Goal: Information Seeking & Learning: Stay updated

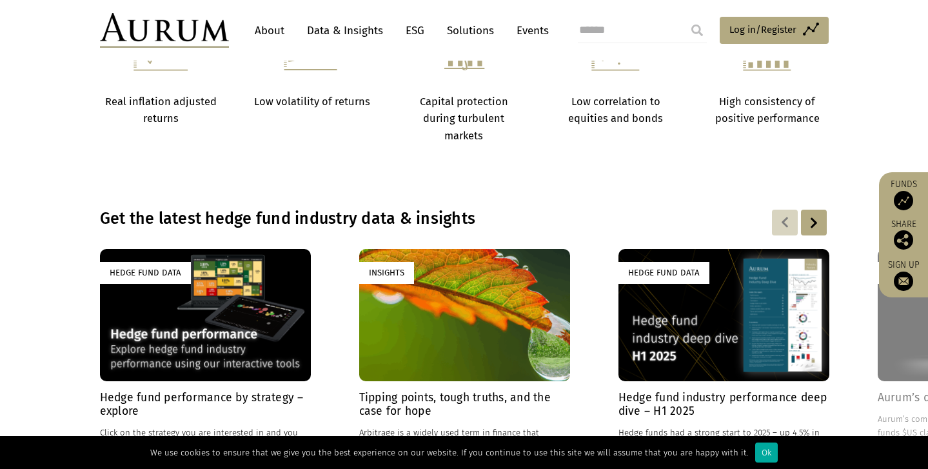
scroll to position [790, 0]
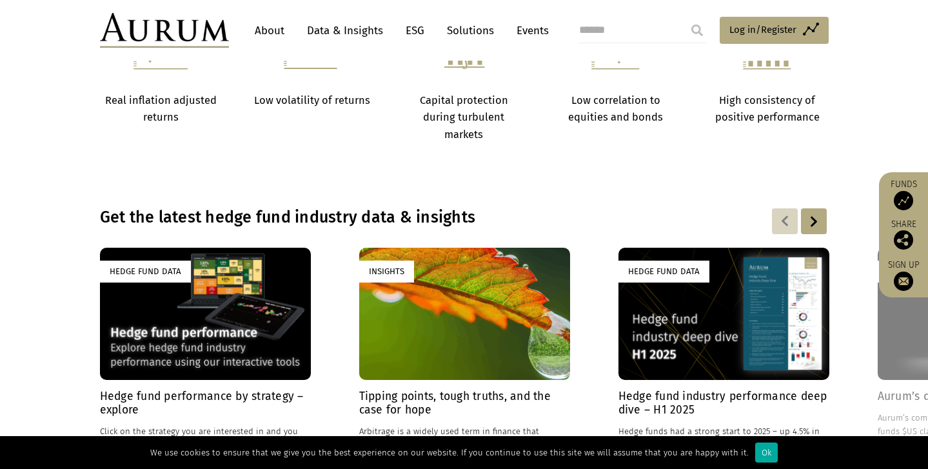
click at [811, 219] on div at bounding box center [814, 221] width 26 height 26
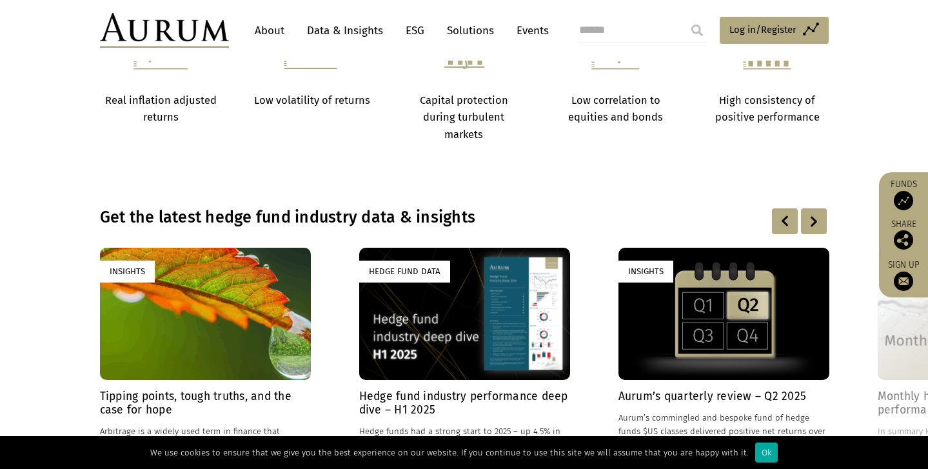
click at [811, 219] on div at bounding box center [814, 221] width 26 height 26
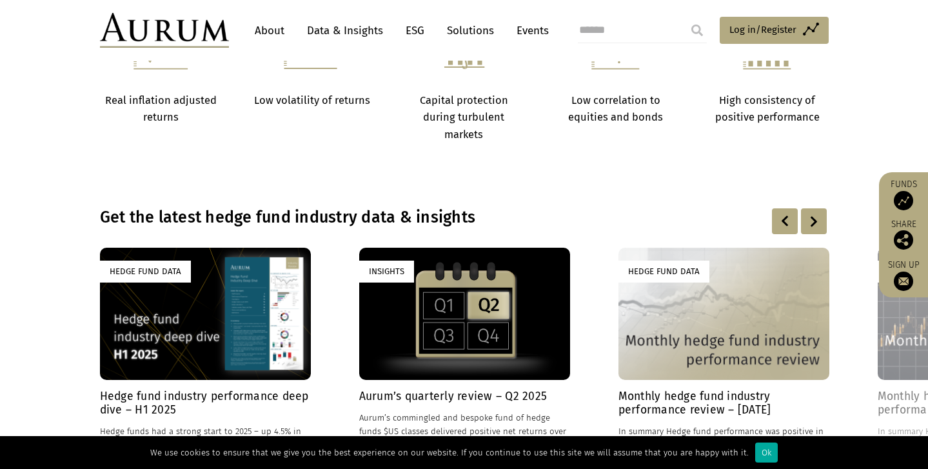
click at [811, 219] on div at bounding box center [814, 221] width 26 height 26
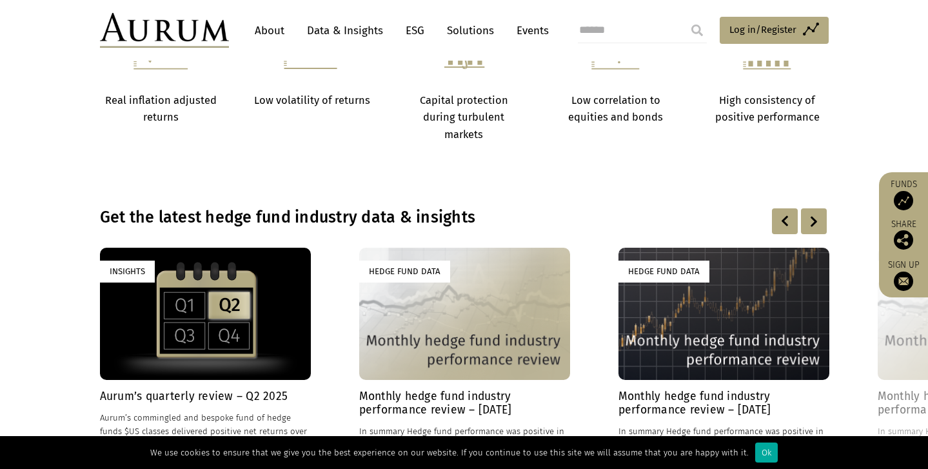
click at [811, 219] on div at bounding box center [814, 221] width 26 height 26
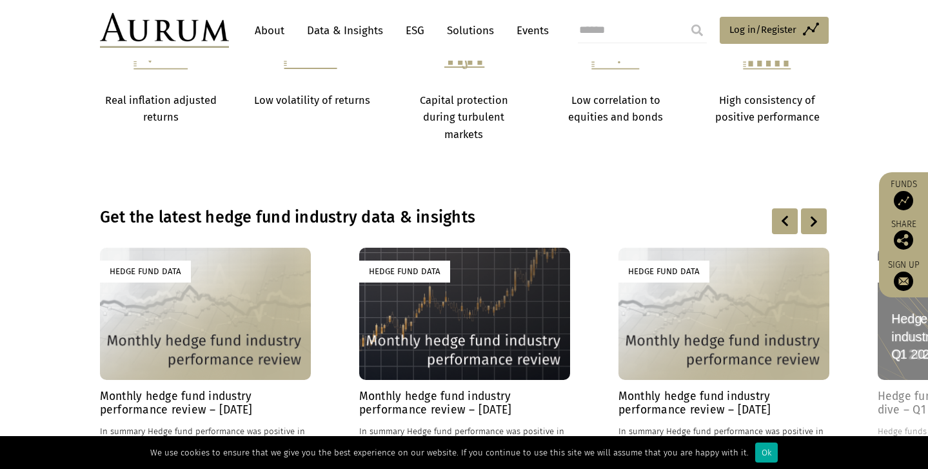
click at [811, 219] on div at bounding box center [814, 221] width 26 height 26
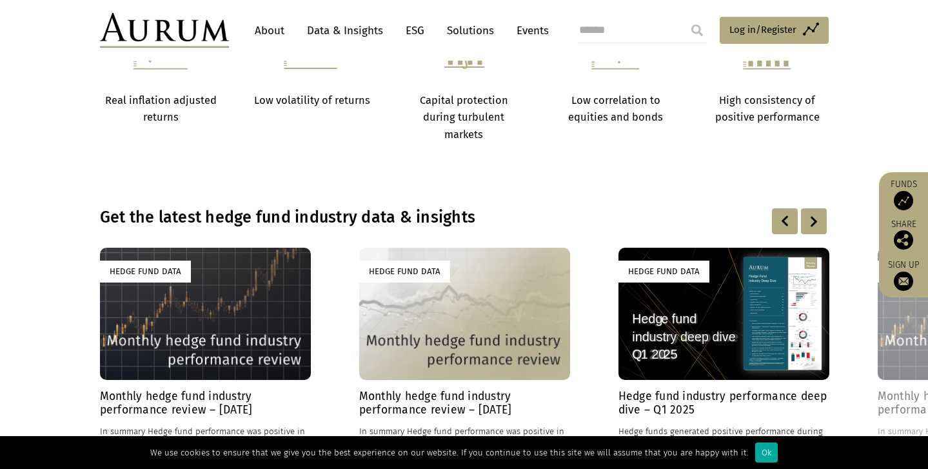
click at [811, 219] on div at bounding box center [814, 221] width 26 height 26
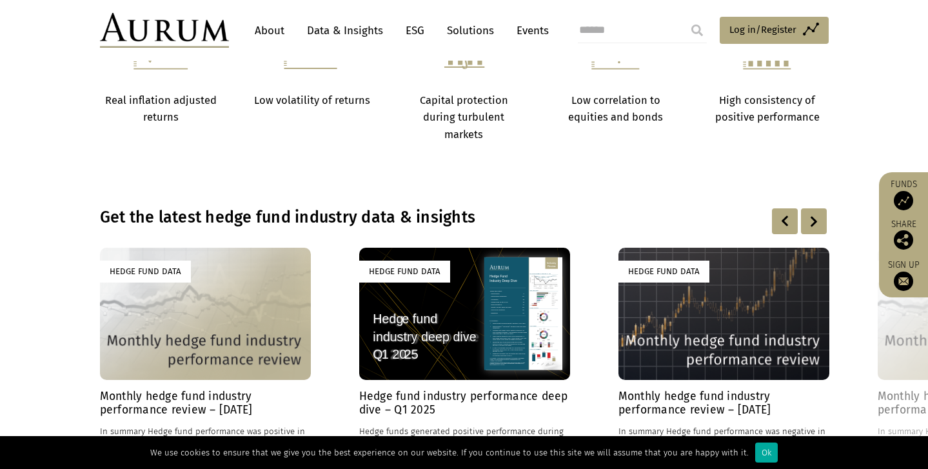
click at [811, 219] on div at bounding box center [814, 221] width 26 height 26
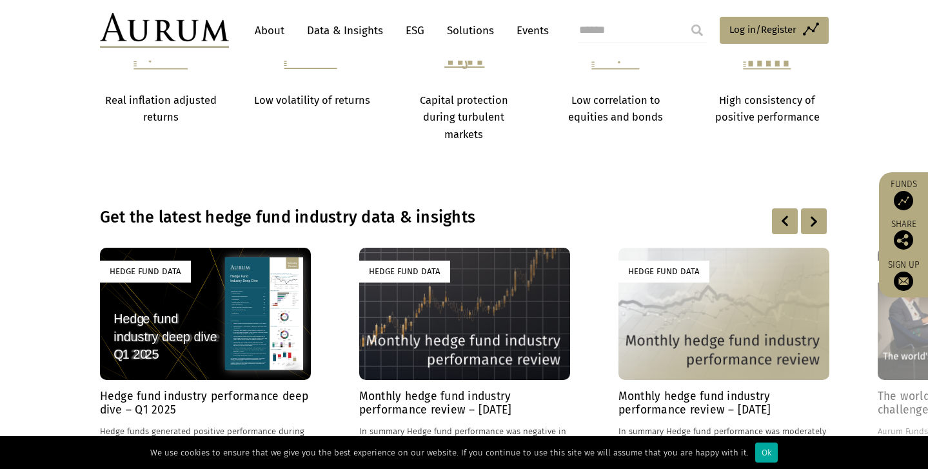
click at [811, 219] on div at bounding box center [814, 221] width 26 height 26
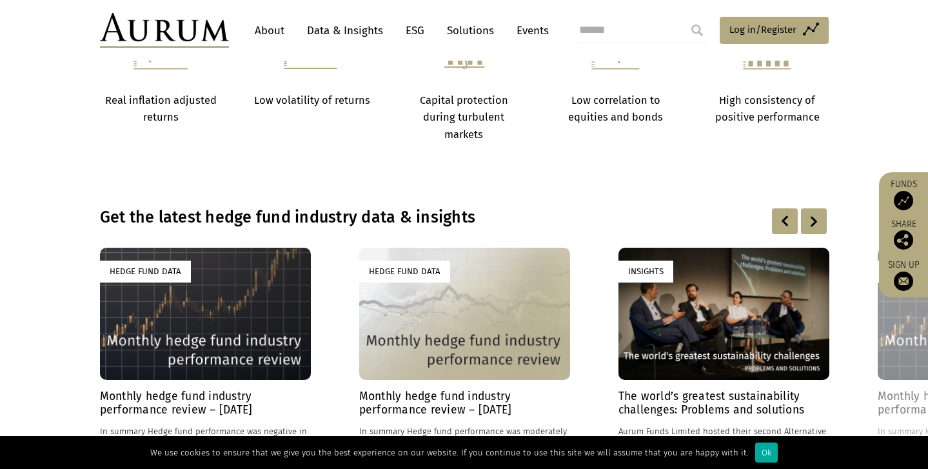
click at [811, 219] on div at bounding box center [814, 221] width 26 height 26
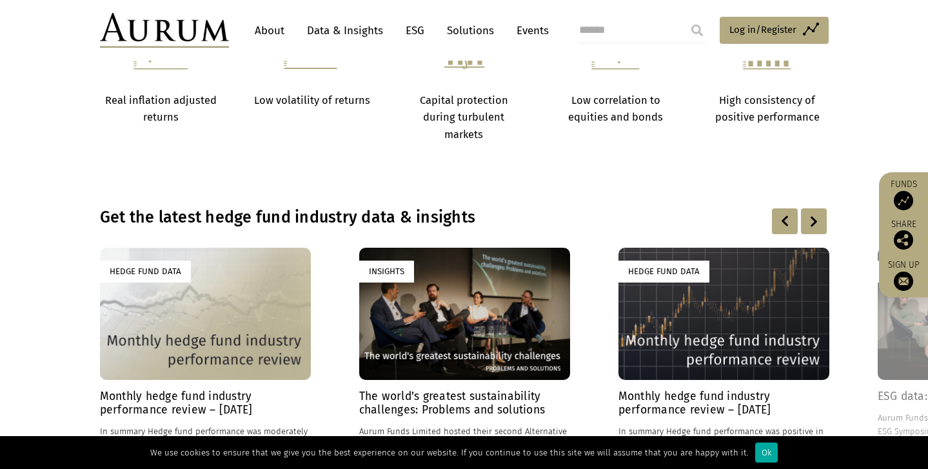
click at [811, 219] on div at bounding box center [814, 221] width 26 height 26
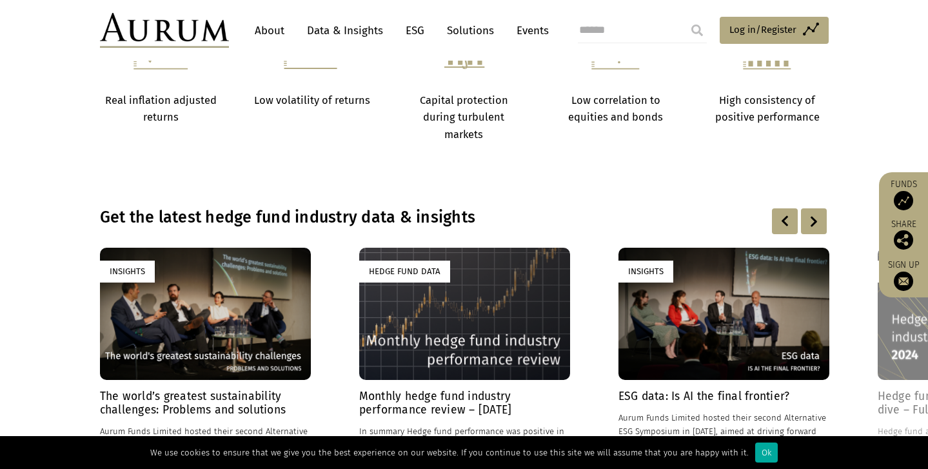
click at [811, 219] on div at bounding box center [814, 221] width 26 height 26
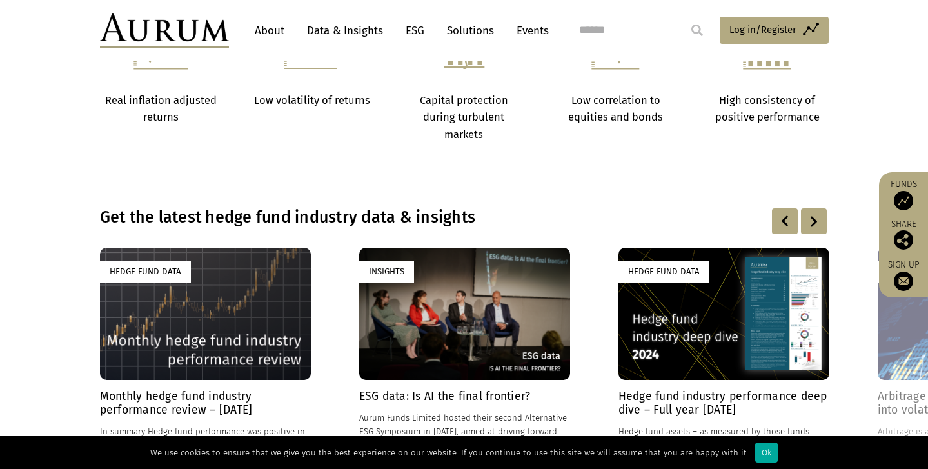
click at [811, 219] on div at bounding box center [814, 221] width 26 height 26
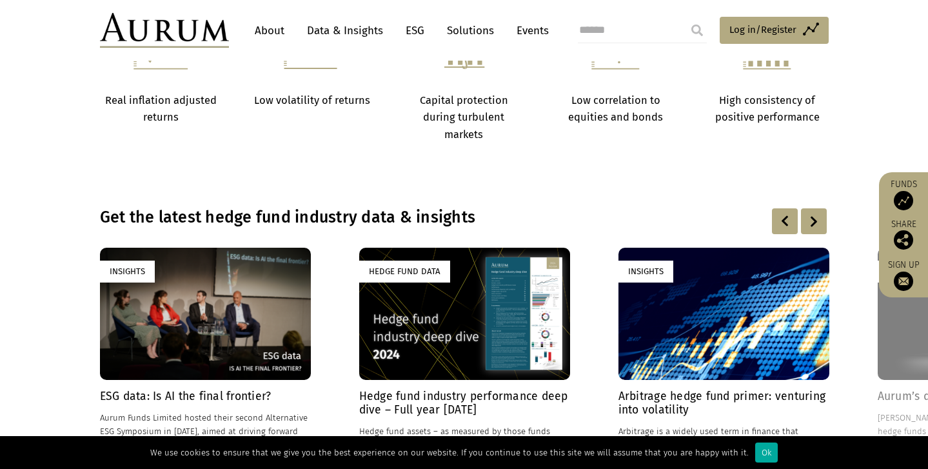
click at [811, 219] on div at bounding box center [814, 221] width 26 height 26
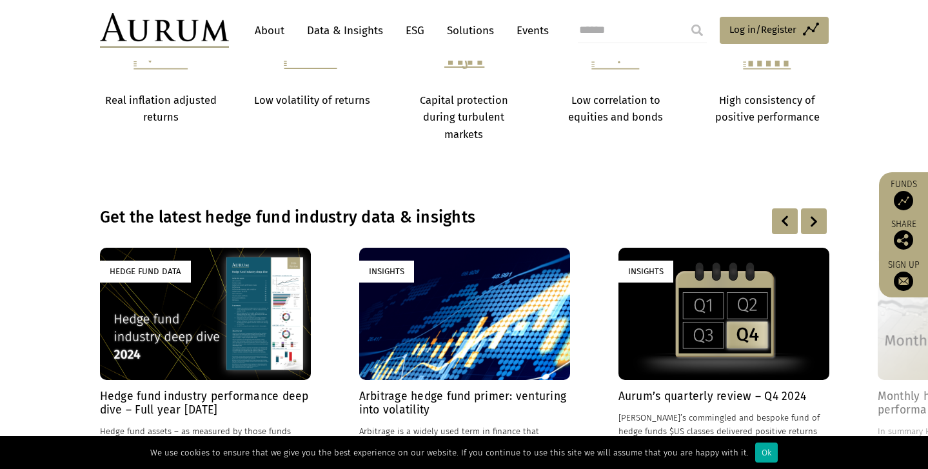
click at [811, 219] on div at bounding box center [814, 221] width 26 height 26
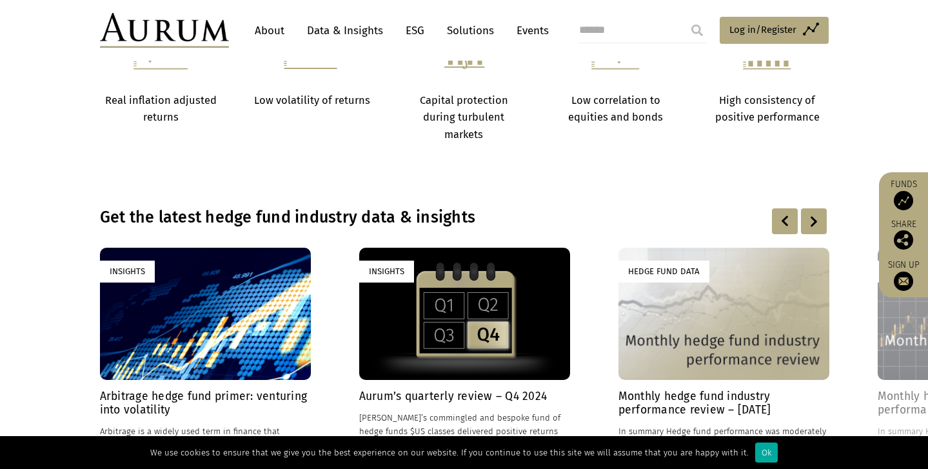
click at [382, 222] on h3 "Get the latest hedge fund industry data & insights" at bounding box center [381, 217] width 562 height 19
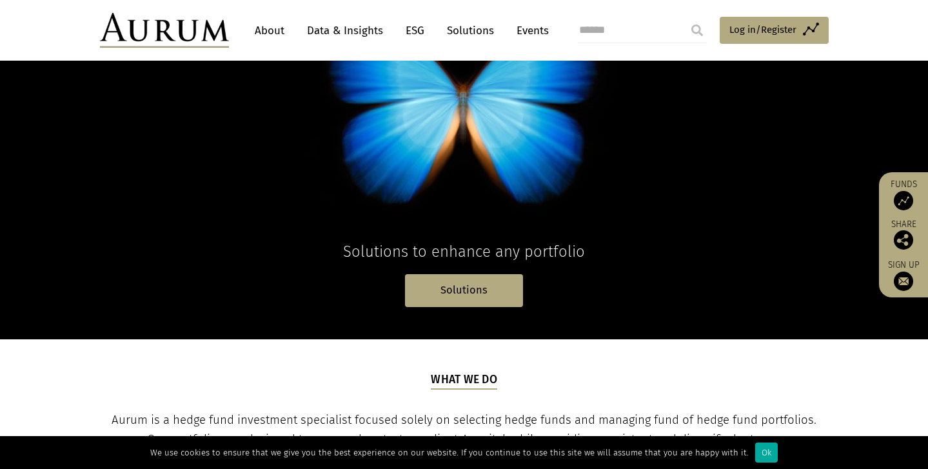
scroll to position [0, 0]
